Goal: Information Seeking & Learning: Learn about a topic

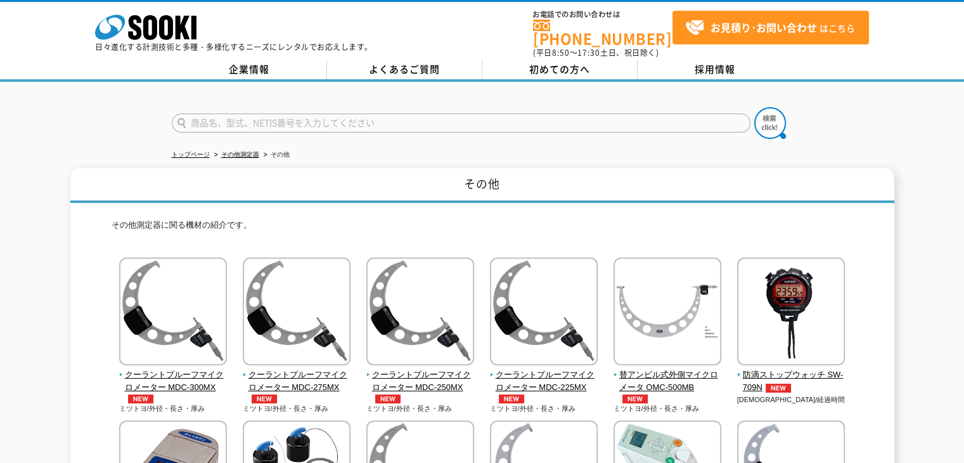
click at [274, 113] on input "text" at bounding box center [461, 122] width 579 height 19
type input "ミツトヨ"
click at [754, 107] on button at bounding box center [770, 123] width 32 height 32
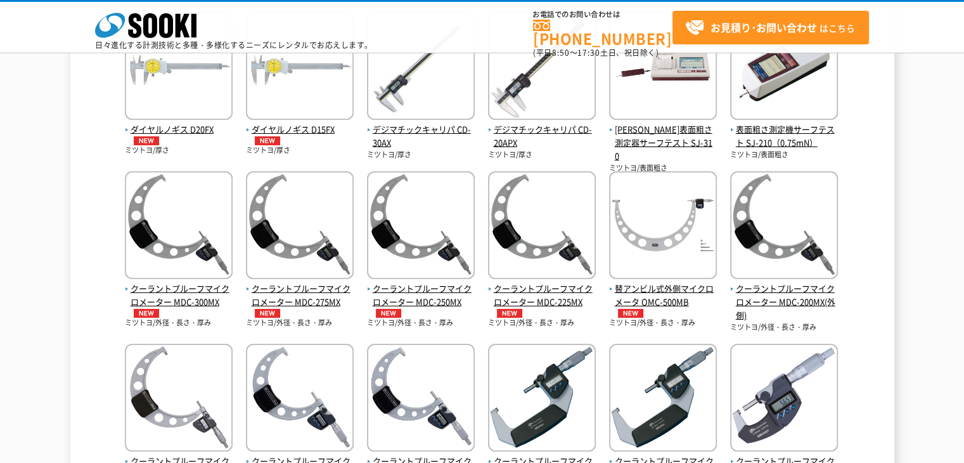
scroll to position [190, 0]
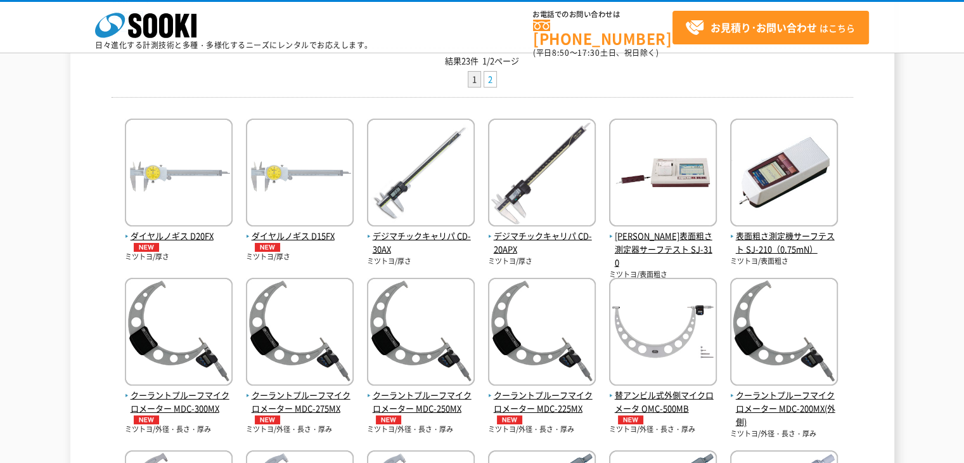
click at [486, 79] on link "2" at bounding box center [490, 80] width 12 height 16
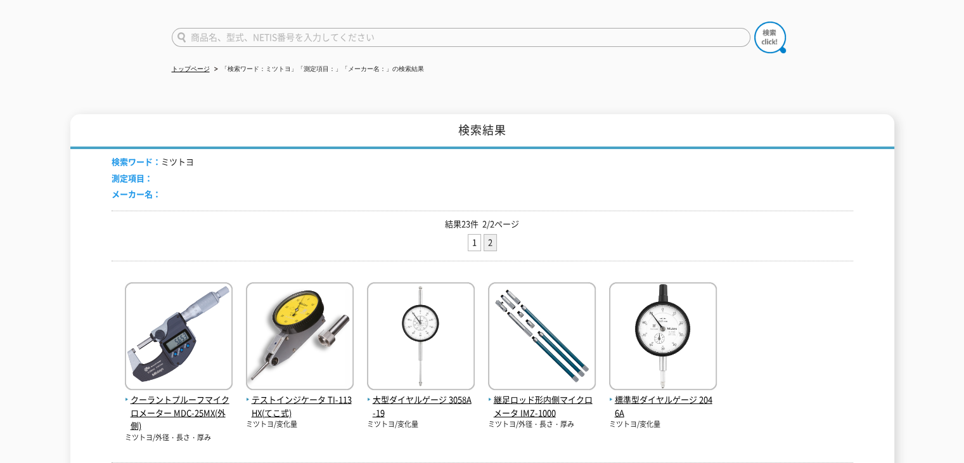
scroll to position [63, 0]
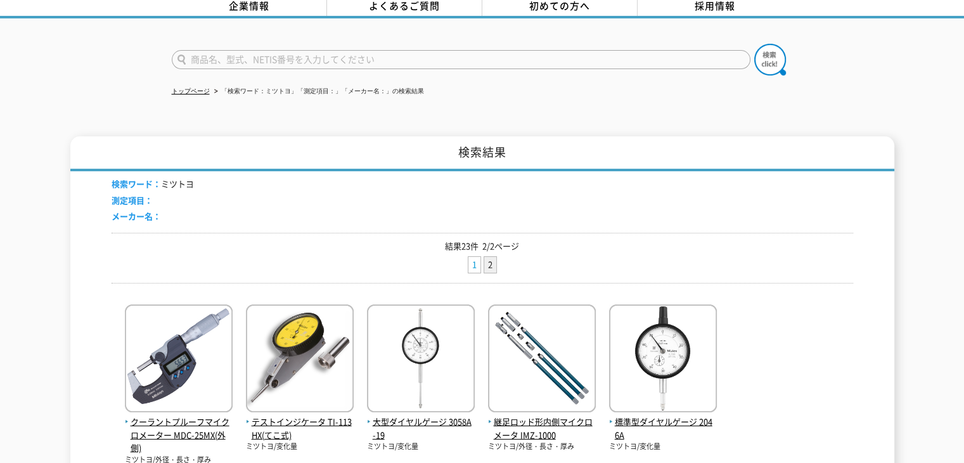
click at [472, 257] on link "1" at bounding box center [474, 265] width 12 height 16
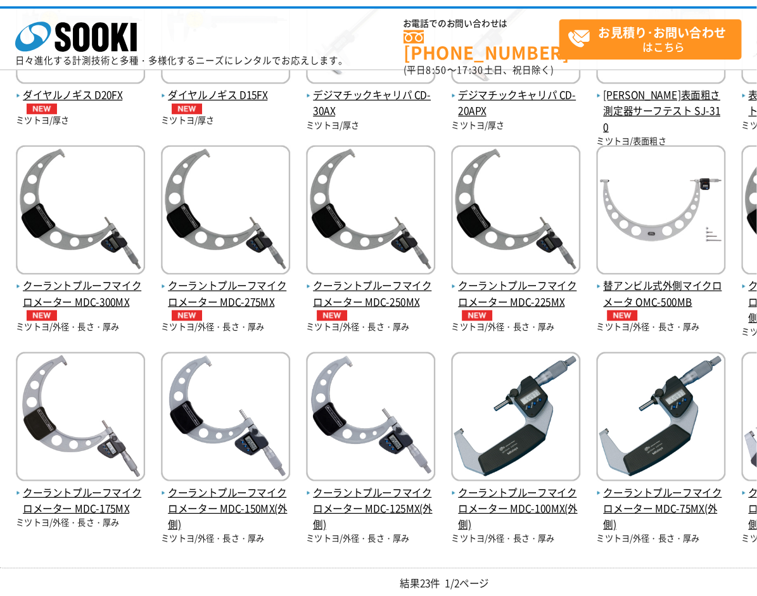
scroll to position [352, 0]
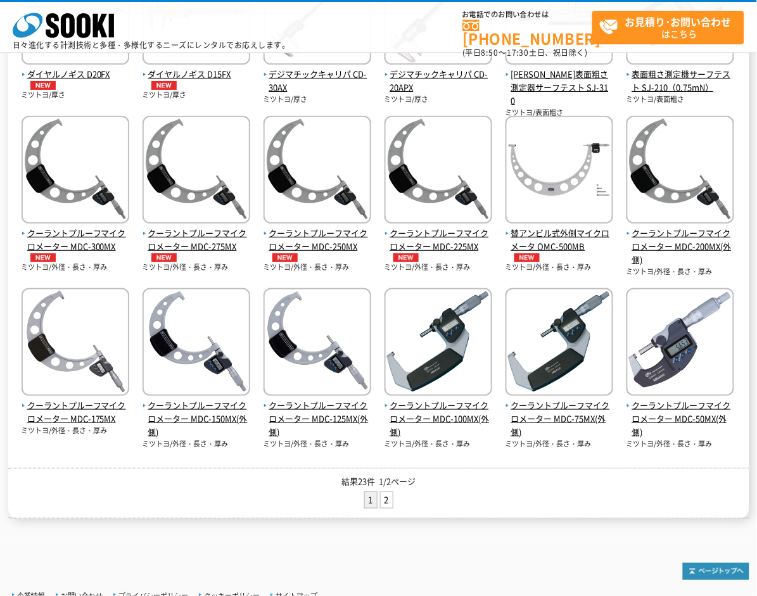
drag, startPoint x: 472, startPoint y: 492, endPoint x: 376, endPoint y: 496, distance: 95.8
click at [466, 462] on ul "1 2" at bounding box center [378, 502] width 741 height 20
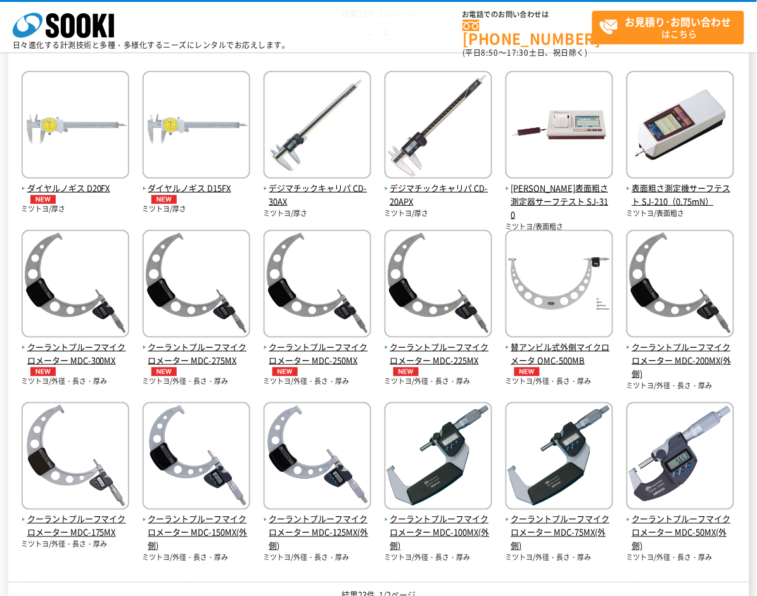
scroll to position [459, 0]
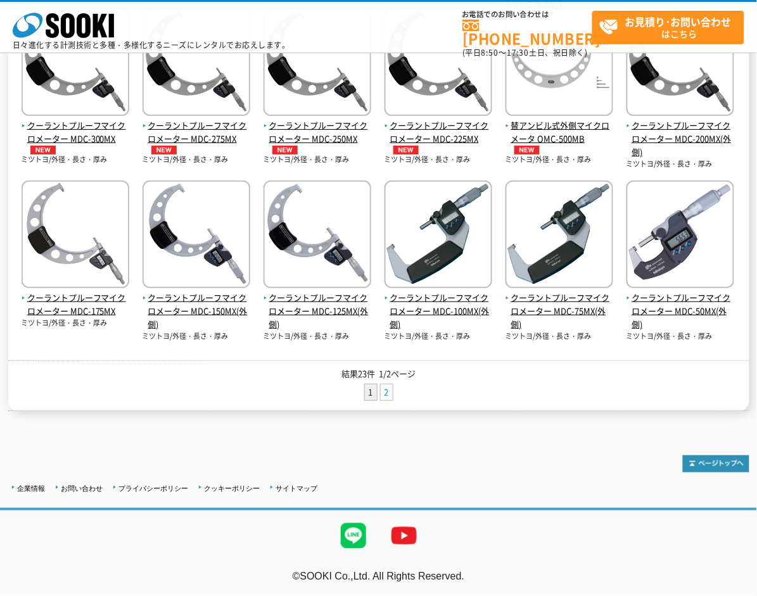
click at [387, 393] on link "2" at bounding box center [387, 393] width 12 height 16
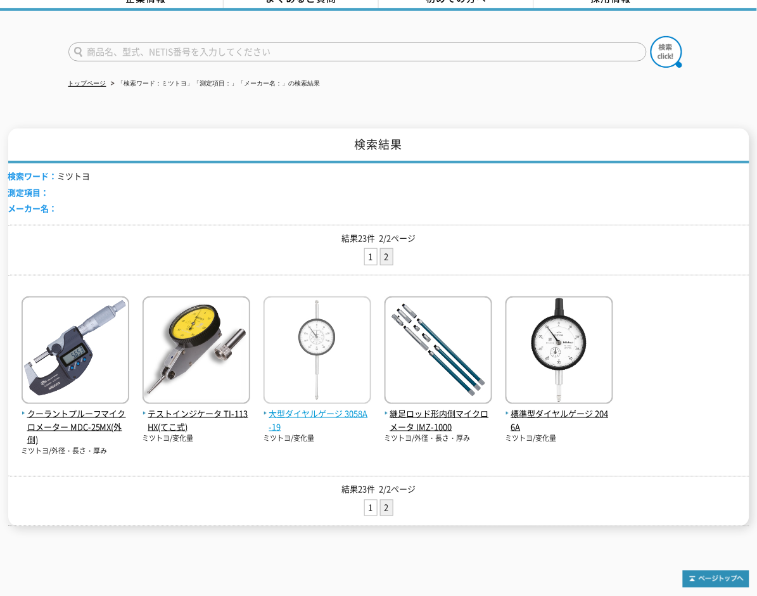
scroll to position [128, 0]
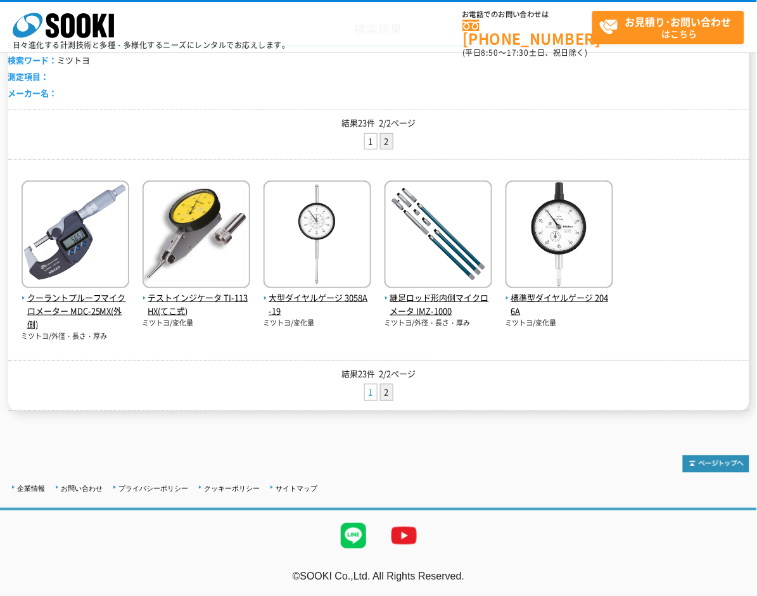
click at [366, 393] on link "1" at bounding box center [371, 393] width 12 height 16
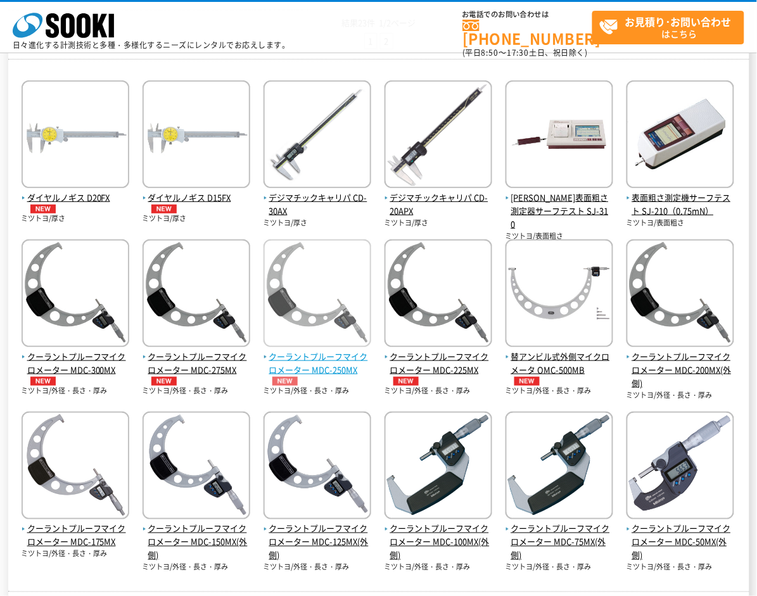
scroll to position [253, 0]
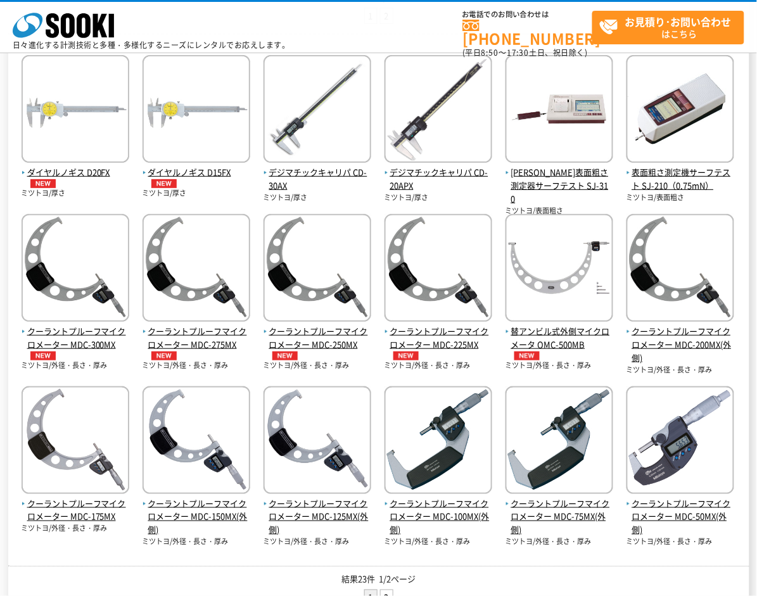
click at [503, 576] on p "結果23件 1/2ページ" at bounding box center [378, 580] width 741 height 13
click at [514, 571] on div "結果23件 1/2ページ 1 2" at bounding box center [378, 592] width 741 height 51
drag, startPoint x: 632, startPoint y: 579, endPoint x: 601, endPoint y: 562, distance: 35.7
click at [632, 579] on p "結果23件 1/2ページ" at bounding box center [378, 580] width 741 height 13
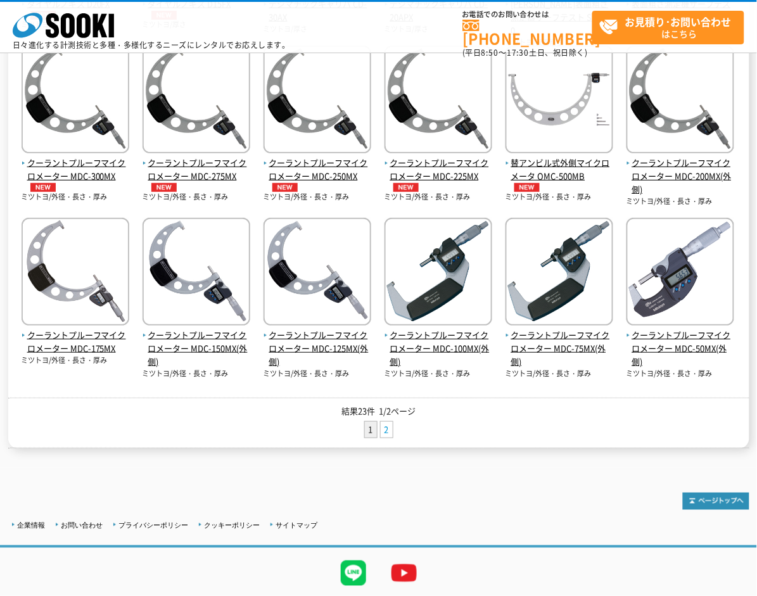
click at [388, 428] on link "2" at bounding box center [387, 430] width 12 height 16
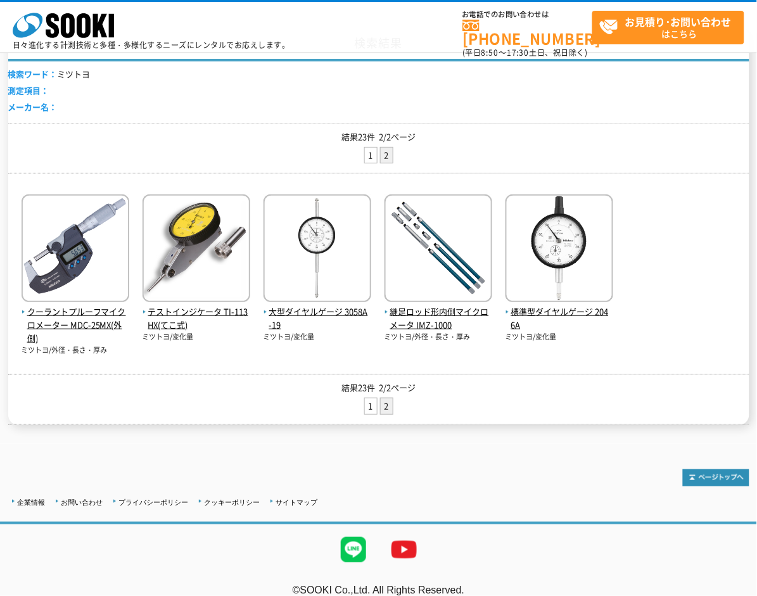
scroll to position [128, 0]
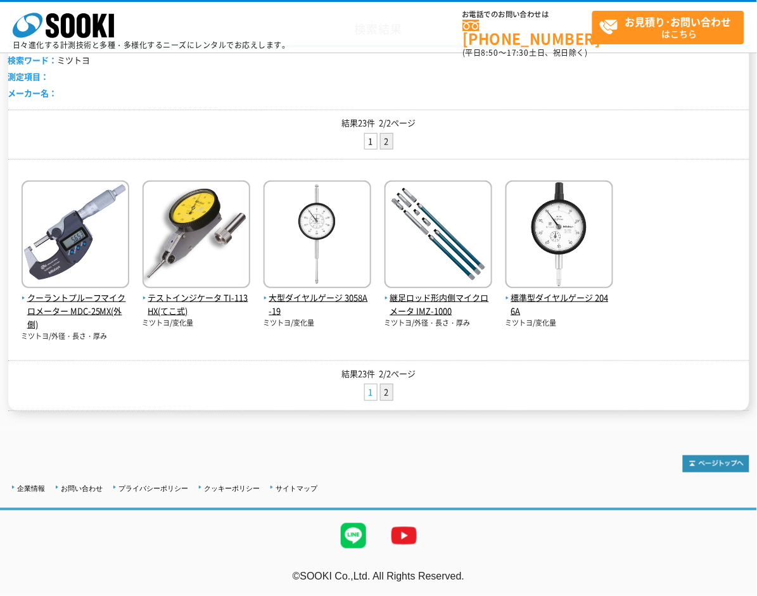
click at [366, 387] on link "1" at bounding box center [371, 393] width 12 height 16
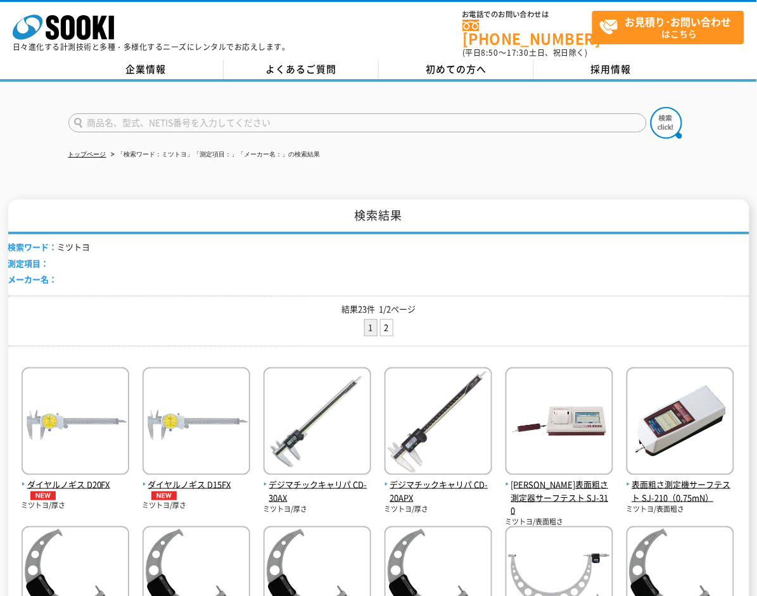
click at [416, 387] on img at bounding box center [439, 423] width 108 height 111
click at [492, 283] on div "検索ワード： ミツトヨ 測定項目： メーカー名：" at bounding box center [378, 264] width 741 height 61
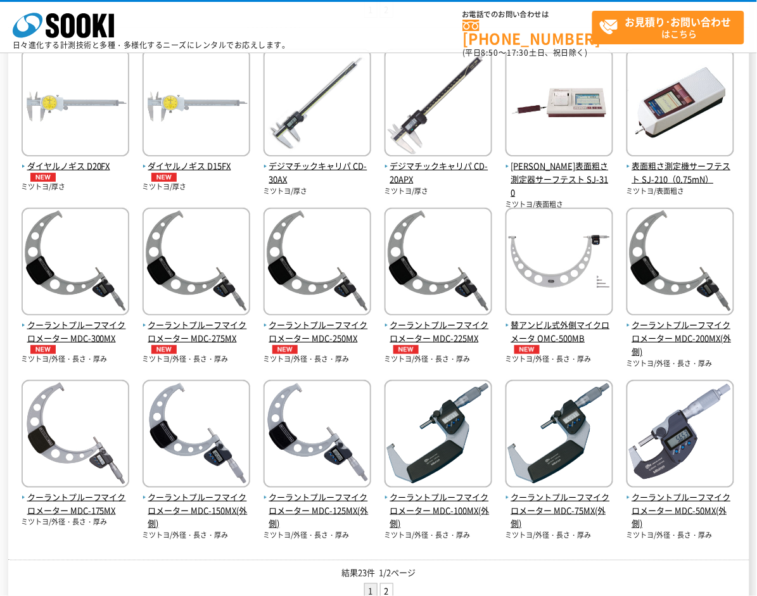
scroll to position [338, 0]
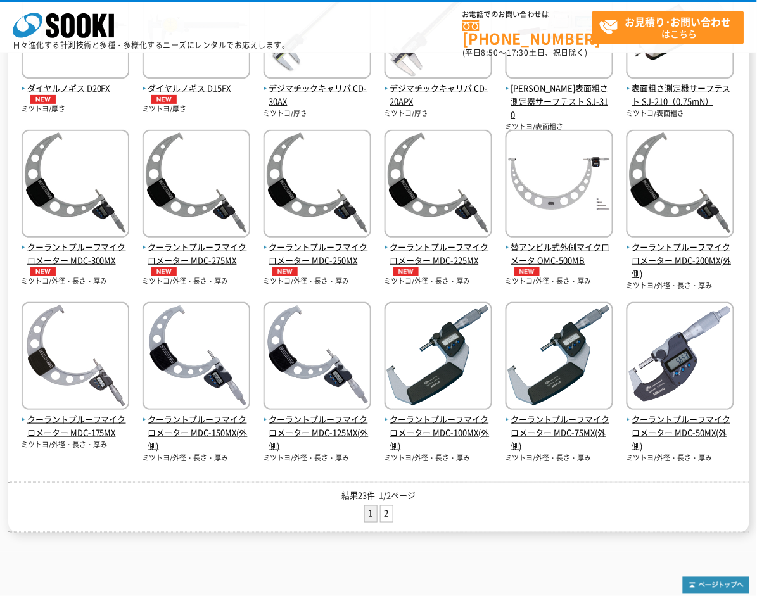
drag, startPoint x: 469, startPoint y: 501, endPoint x: 468, endPoint y: 471, distance: 30.4
click at [469, 501] on div "結果23件 1/2ページ 1 2" at bounding box center [378, 507] width 741 height 51
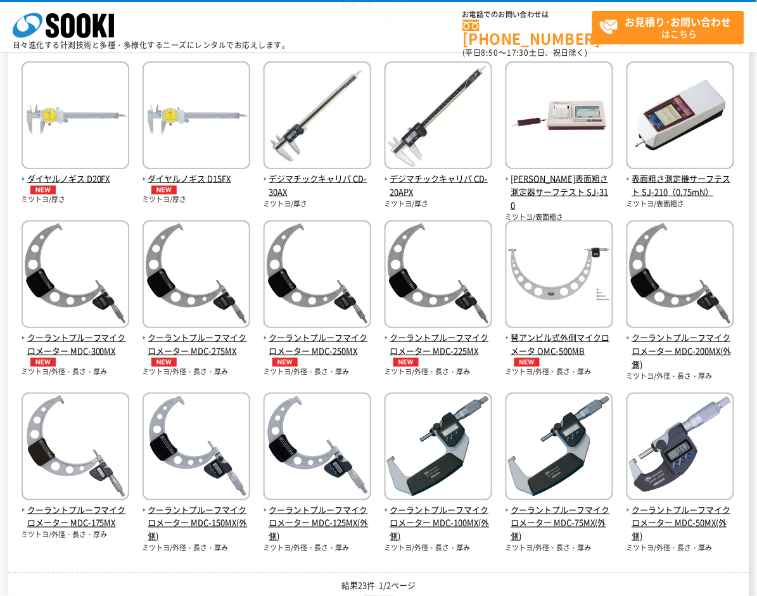
scroll to position [422, 0]
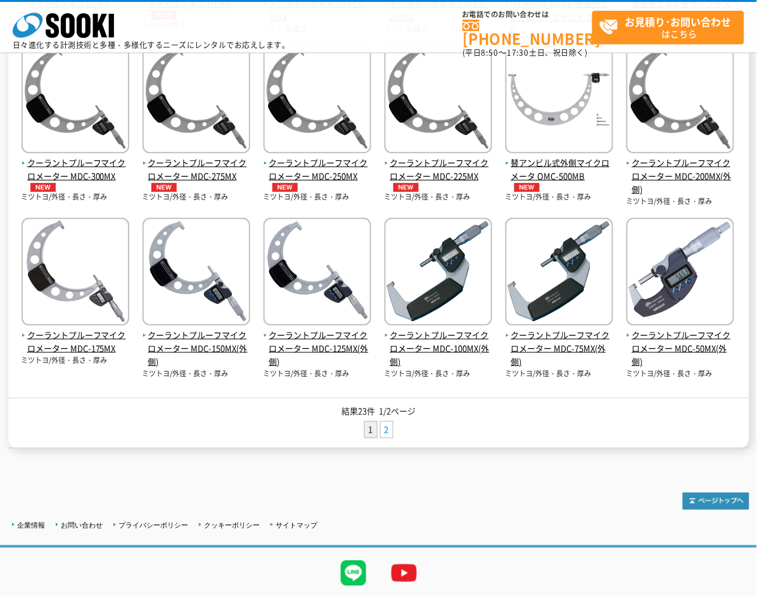
click at [382, 431] on link "2" at bounding box center [387, 430] width 12 height 16
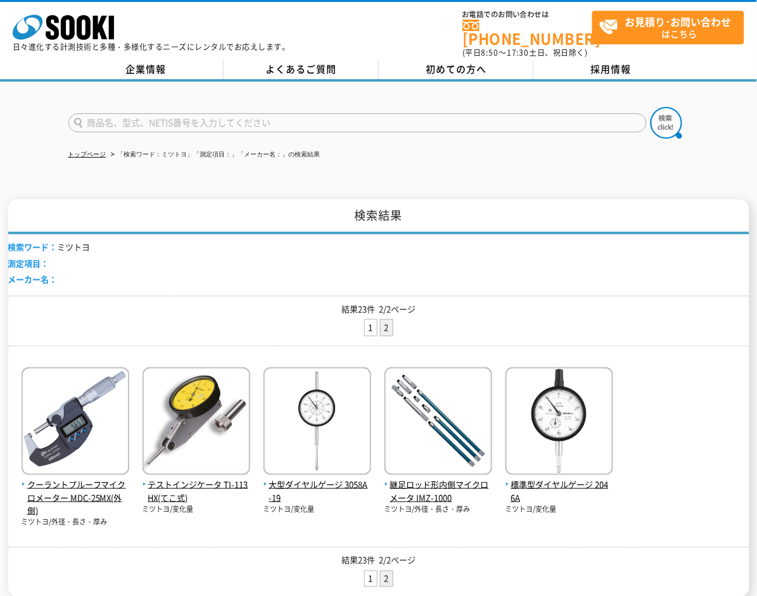
click at [469, 244] on div "検索ワード： ミツトヨ 測定項目： メーカー名：" at bounding box center [378, 264] width 741 height 61
click at [259, 267] on div "検索ワード： ミツトヨ 測定項目： メーカー名：" at bounding box center [378, 264] width 741 height 61
drag, startPoint x: 271, startPoint y: 298, endPoint x: 494, endPoint y: 330, distance: 225.4
click at [278, 303] on p "結果23件 2/2ページ" at bounding box center [378, 309] width 741 height 13
click at [677, 296] on div "結果23件 2/2ページ 1 2" at bounding box center [378, 321] width 741 height 51
